Goal: Transaction & Acquisition: Obtain resource

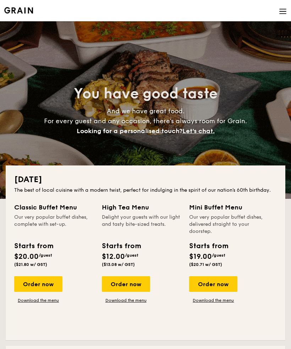
click at [232, 287] on div "Order now" at bounding box center [213, 284] width 48 height 16
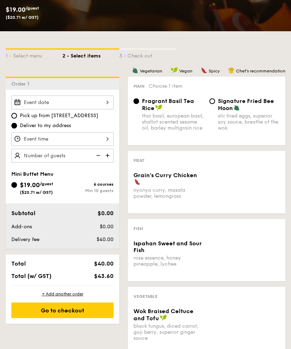
scroll to position [94, 0]
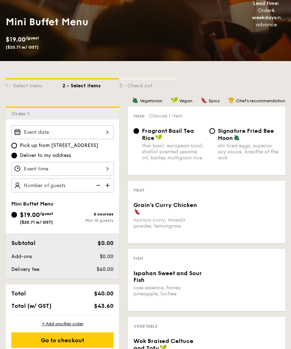
click at [103, 133] on div at bounding box center [62, 132] width 102 height 14
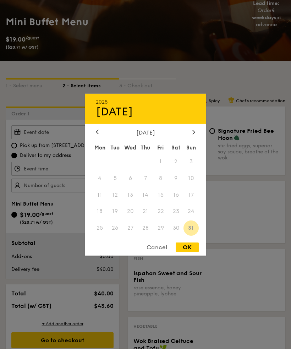
click at [191, 136] on div at bounding box center [194, 132] width 6 height 7
click at [96, 136] on div at bounding box center [97, 132] width 6 height 7
click at [178, 236] on span "30" at bounding box center [175, 228] width 15 height 15
click at [182, 236] on span "30" at bounding box center [175, 228] width 15 height 15
click at [165, 252] on div "Cancel" at bounding box center [157, 248] width 35 height 10
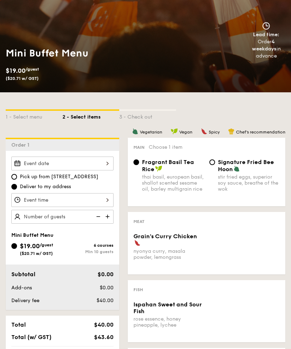
scroll to position [0, 0]
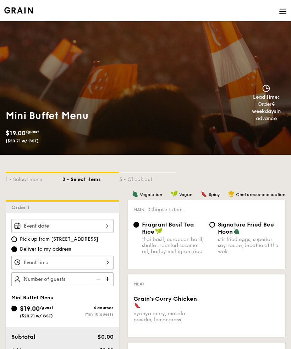
click at [283, 9] on img at bounding box center [283, 11] width 8 height 8
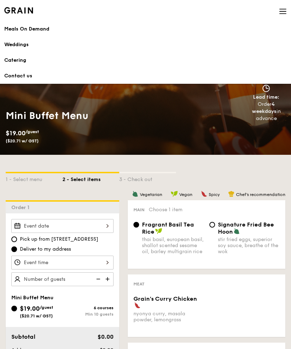
click at [23, 63] on div "Catering" at bounding box center [145, 60] width 283 height 7
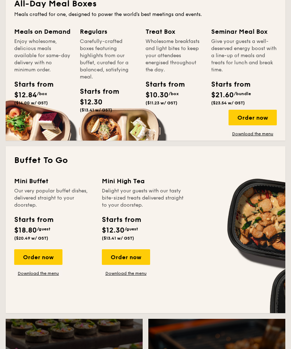
scroll to position [530, 0]
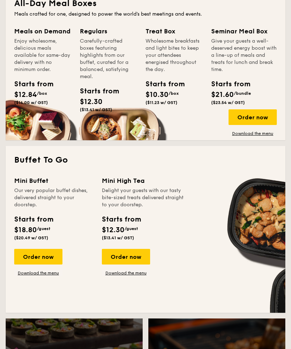
click at [49, 275] on link "Download the menu" at bounding box center [38, 274] width 48 height 6
